Goal: Information Seeking & Learning: Learn about a topic

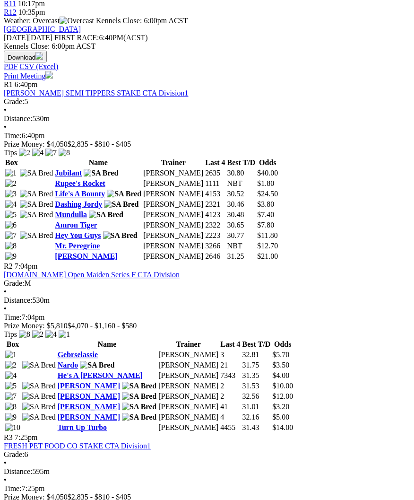
scroll to position [484, 0]
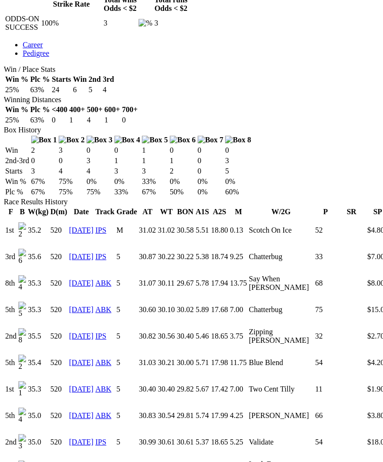
scroll to position [545, 0]
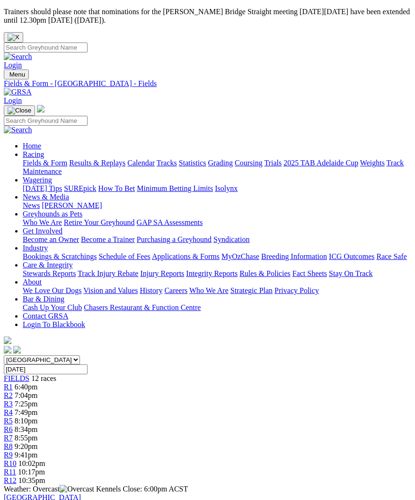
scroll to position [536, 7]
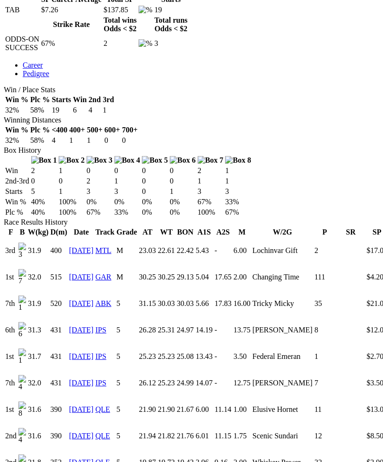
scroll to position [528, 0]
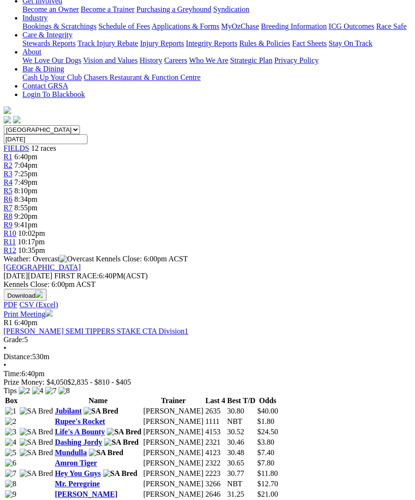
scroll to position [230, 6]
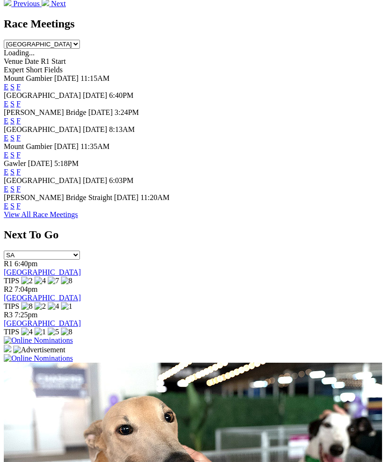
scroll to position [466, 0]
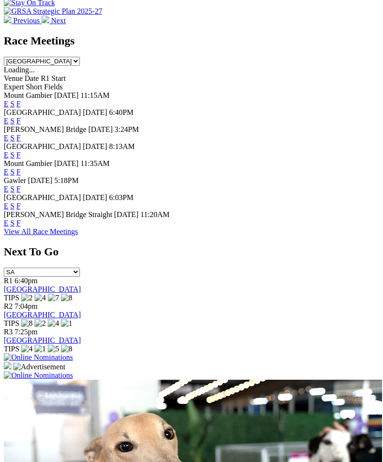
click at [21, 227] on link "F" at bounding box center [19, 223] width 4 height 8
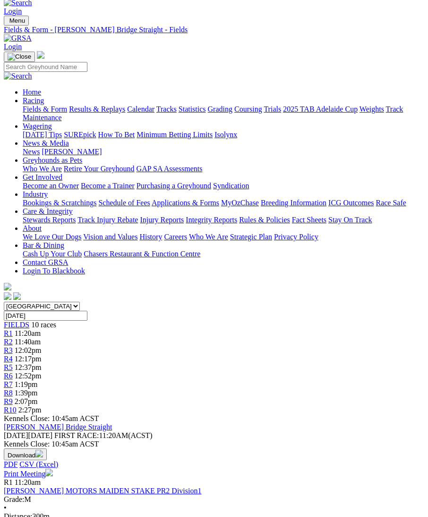
scroll to position [53, 0]
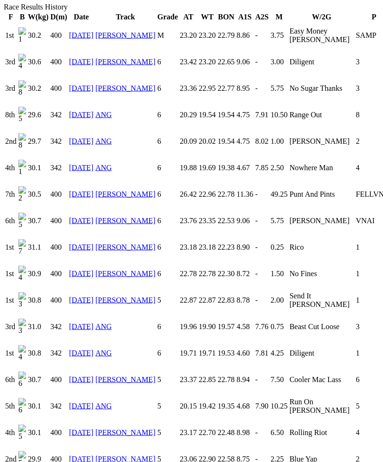
scroll to position [734, 0]
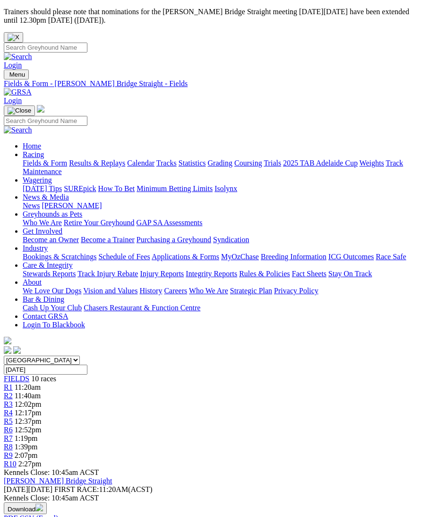
scroll to position [119, 4]
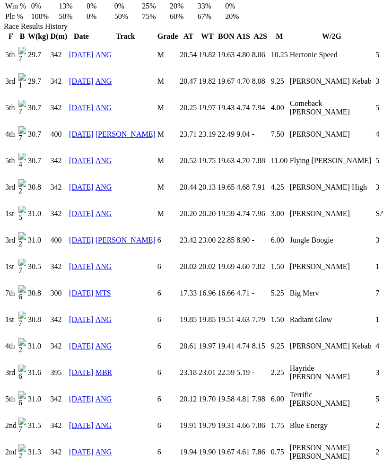
scroll to position [724, 0]
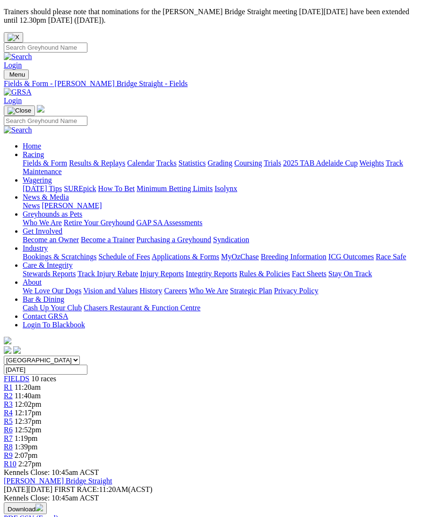
scroll to position [151, 8]
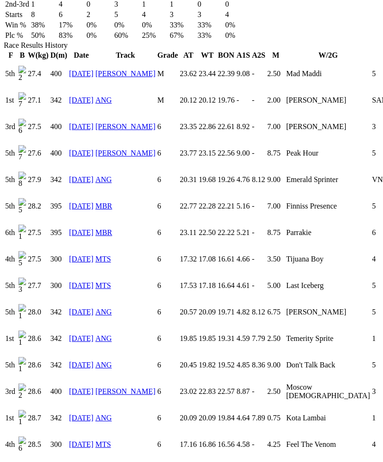
scroll to position [705, 0]
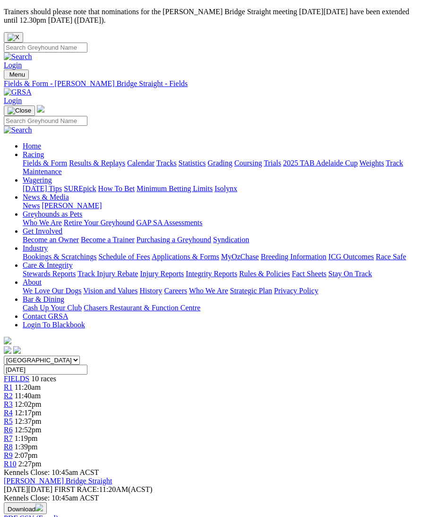
scroll to position [186, 8]
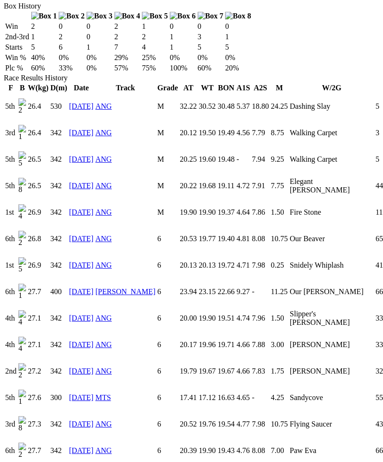
scroll to position [670, 0]
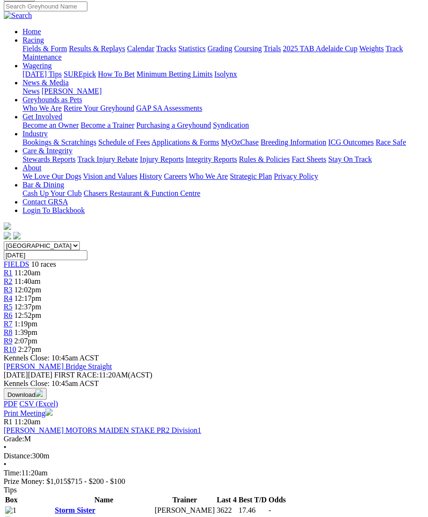
scroll to position [112, 7]
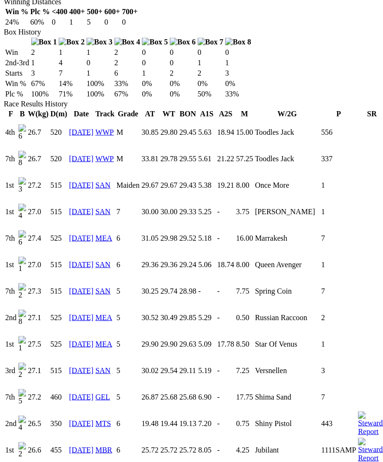
scroll to position [644, 0]
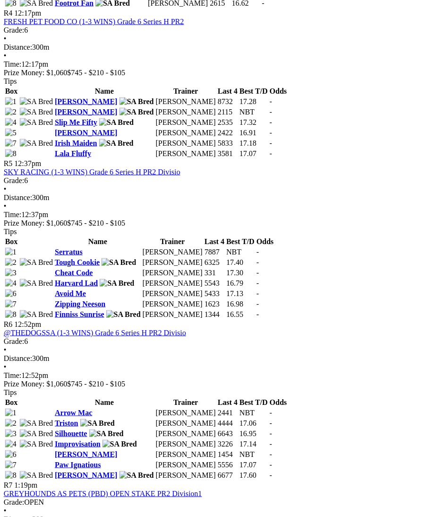
scroll to position [964, 7]
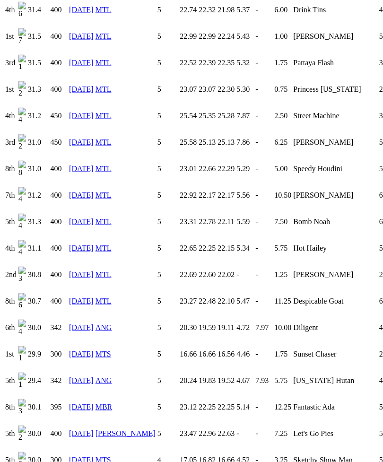
scroll to position [1368, 0]
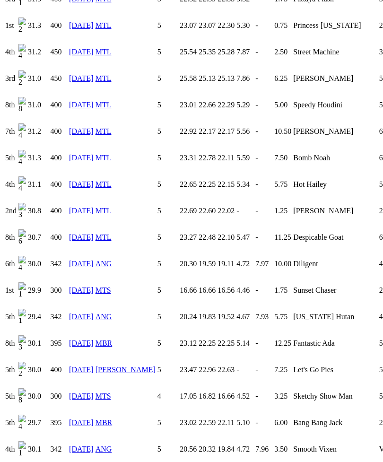
scroll to position [1434, 0]
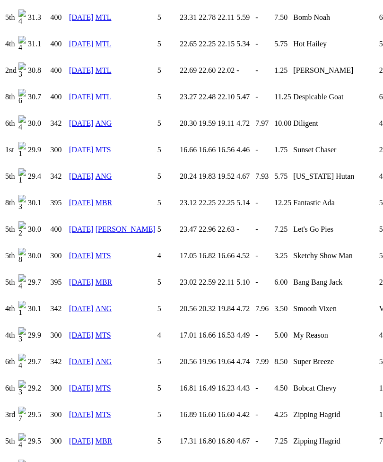
scroll to position [1577, 0]
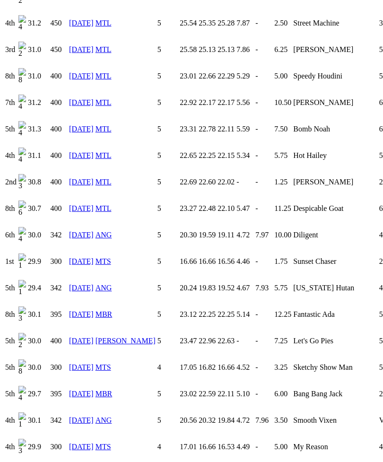
scroll to position [1461, 0]
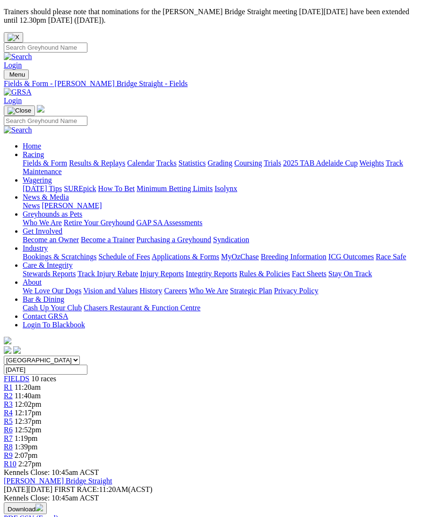
scroll to position [1080, 8]
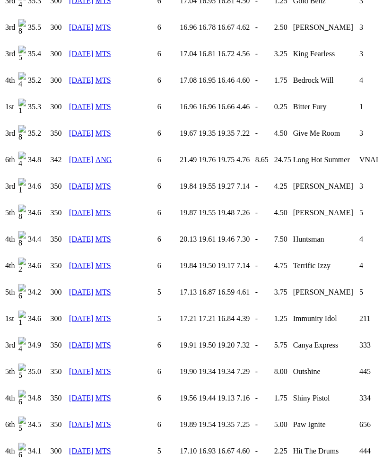
scroll to position [1786, 0]
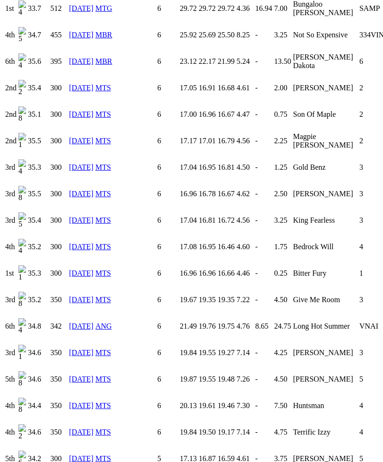
scroll to position [1617, 0]
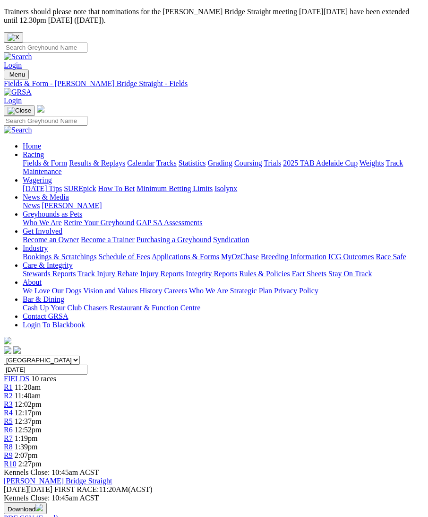
scroll to position [1167, 8]
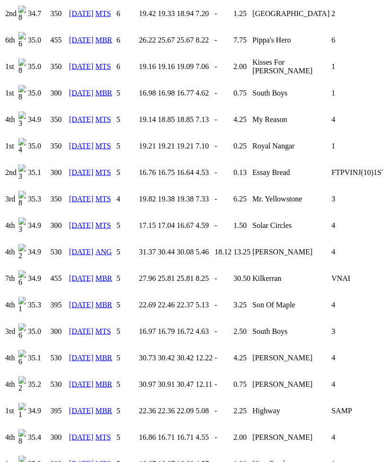
scroll to position [1535, 0]
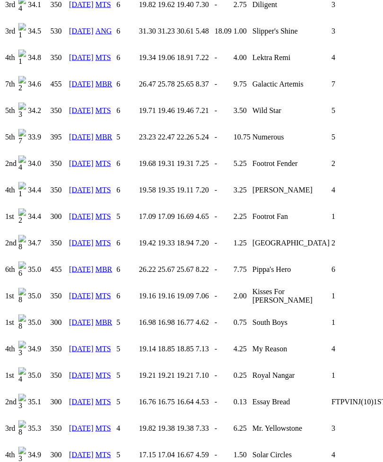
scroll to position [1303, 0]
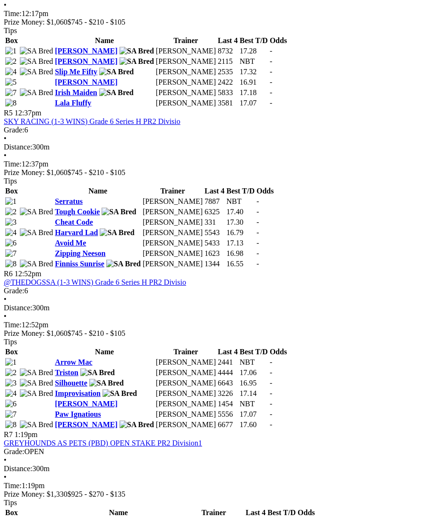
scroll to position [1013, 7]
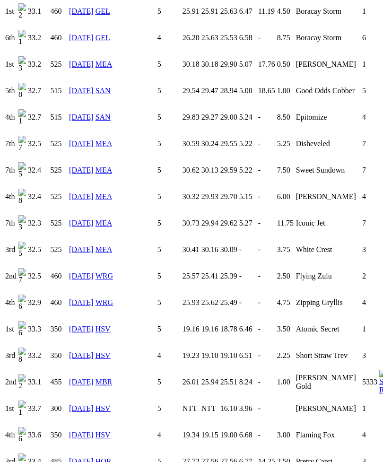
scroll to position [1405, 0]
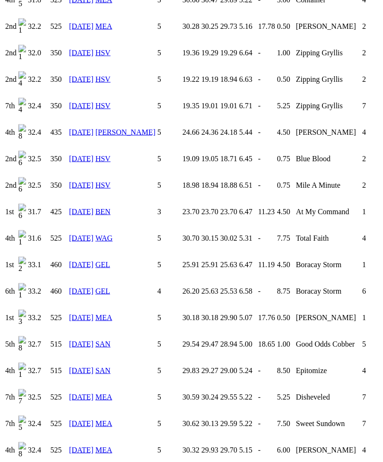
scroll to position [1146, 0]
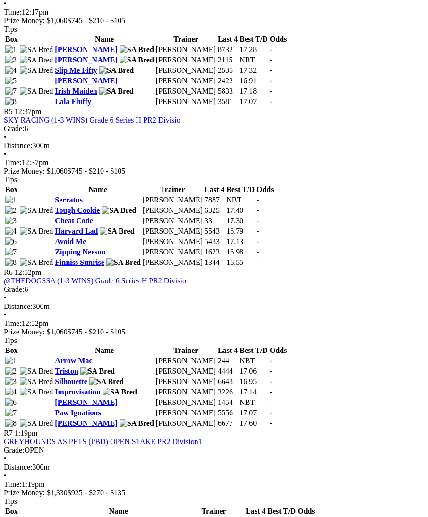
scroll to position [1007, 7]
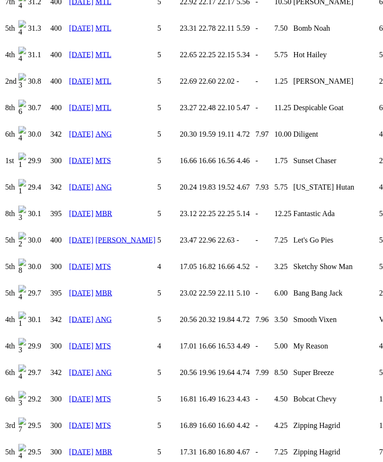
scroll to position [1564, 0]
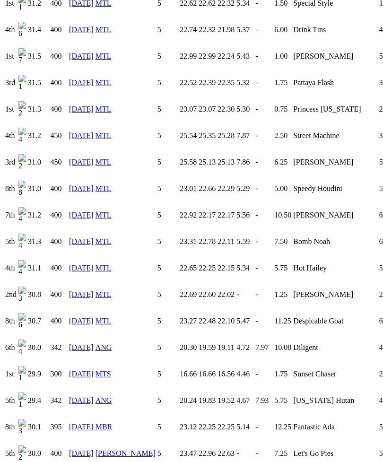
scroll to position [1349, 0]
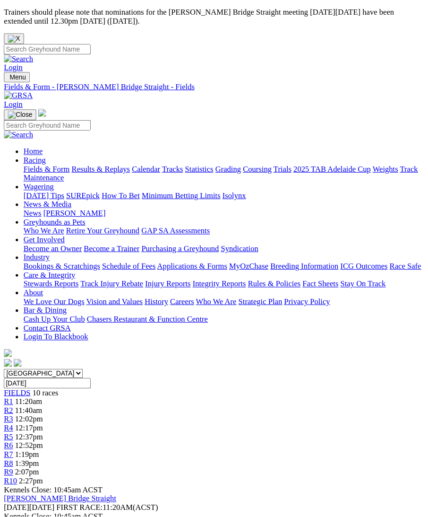
scroll to position [1126, 8]
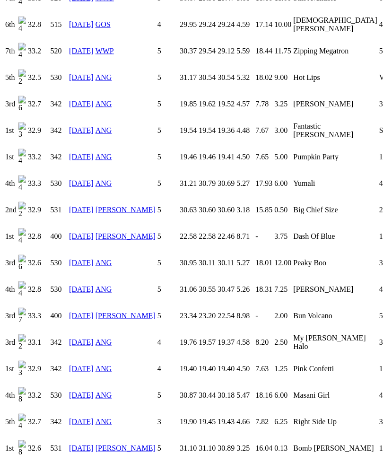
scroll to position [1595, 0]
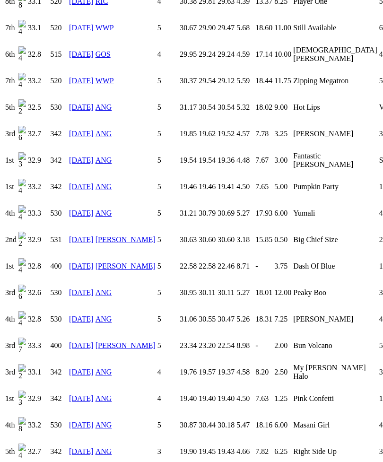
scroll to position [1560, 0]
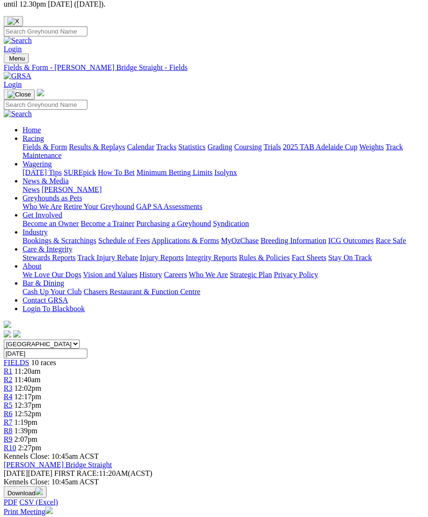
scroll to position [0, 7]
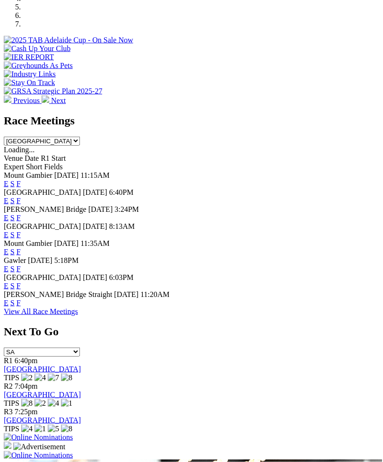
scroll to position [386, 0]
click at [21, 264] on link "F" at bounding box center [19, 268] width 4 height 8
